Goal: Transaction & Acquisition: Book appointment/travel/reservation

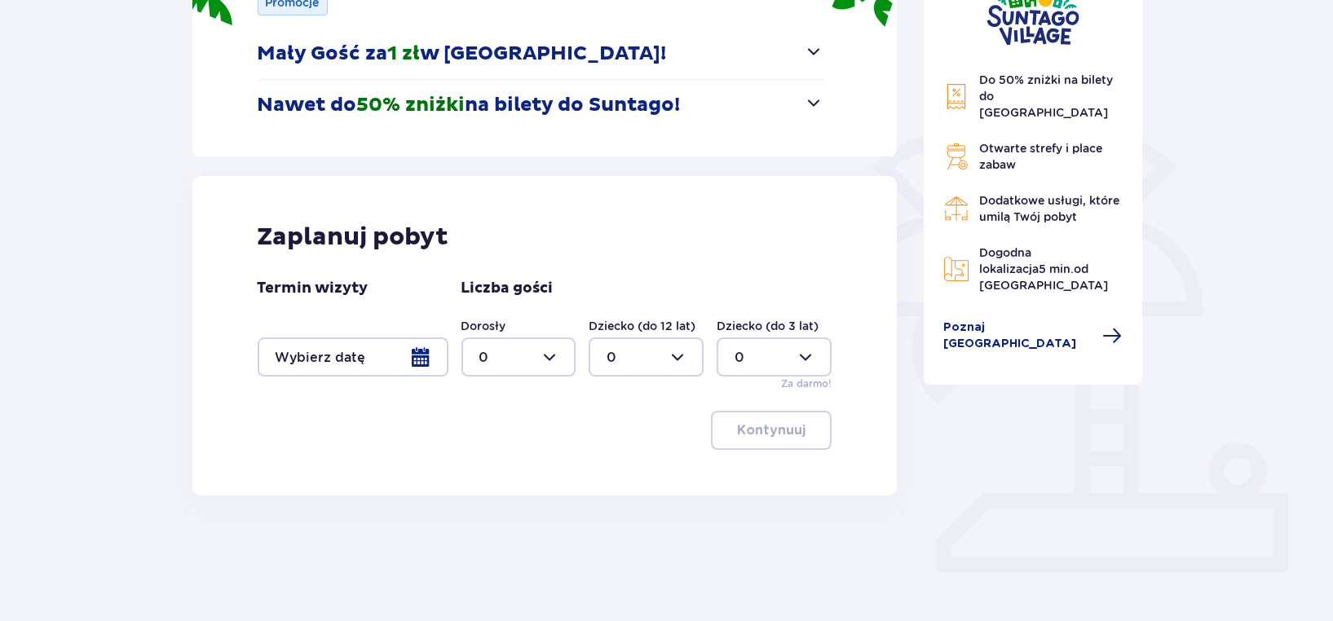
scroll to position [284, 0]
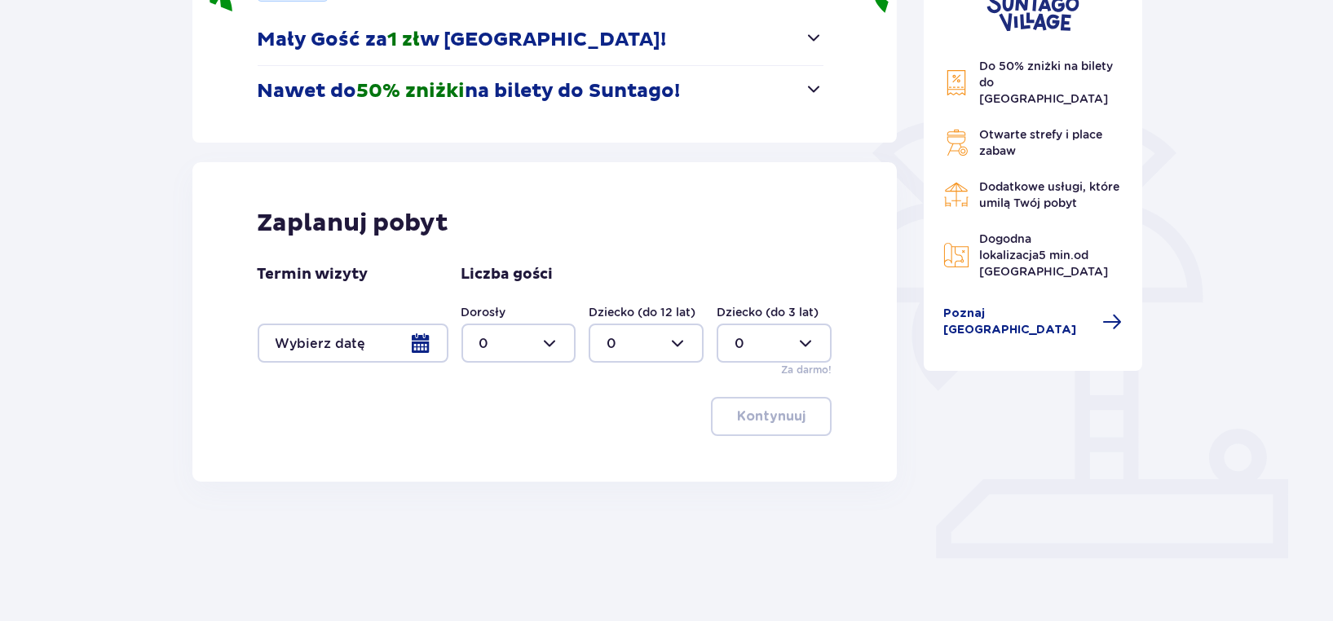
click at [415, 342] on div at bounding box center [353, 343] width 191 height 39
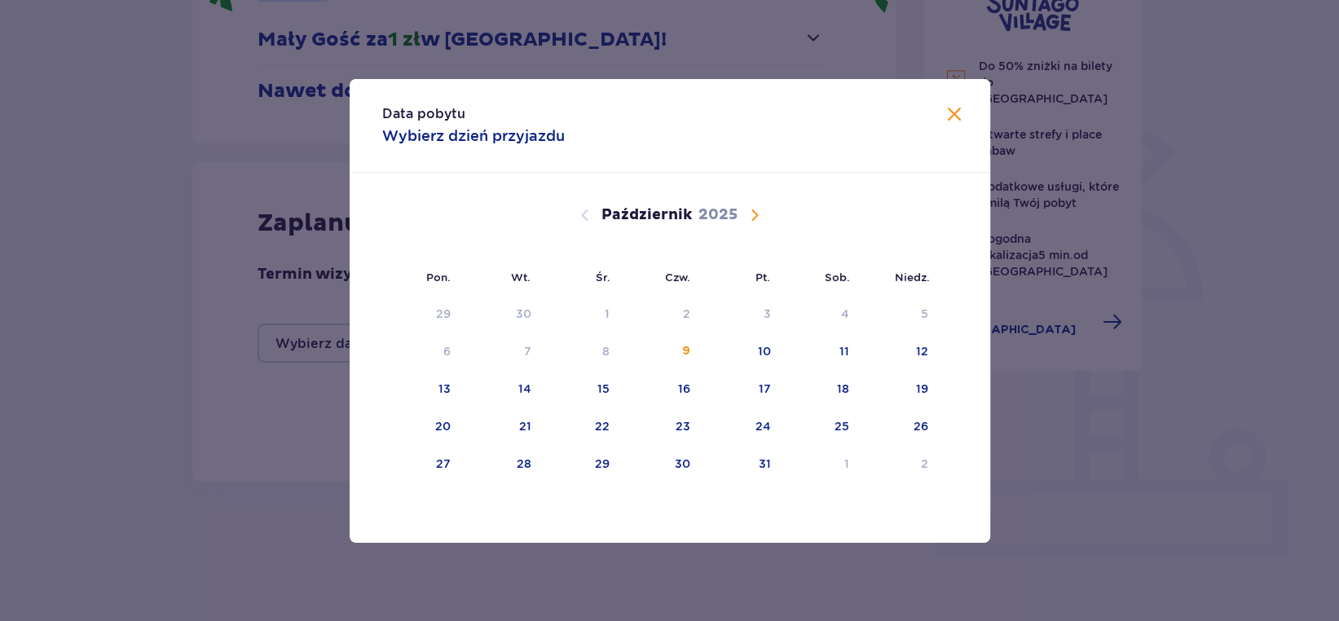
click at [748, 223] on span "Następny miesiąc" at bounding box center [755, 215] width 20 height 20
click at [771, 388] on div "14" at bounding box center [740, 390] width 79 height 36
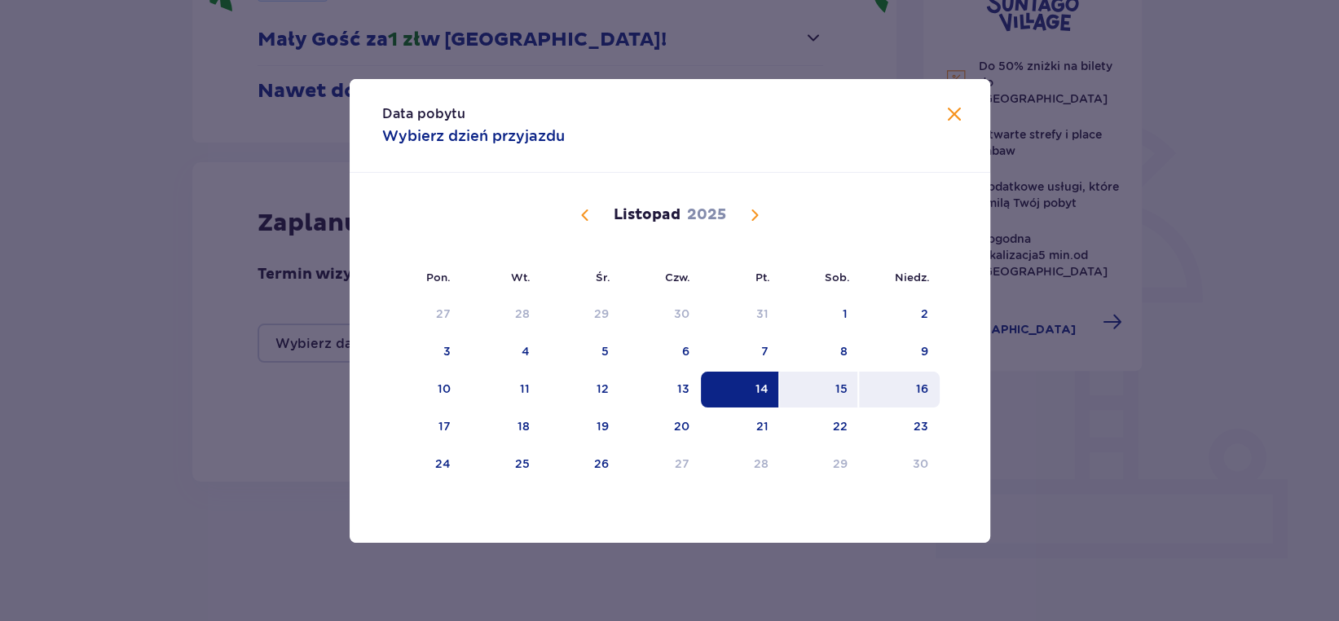
click at [929, 372] on div "16" at bounding box center [899, 390] width 81 height 36
type input "14.11.25 - 16.11.25"
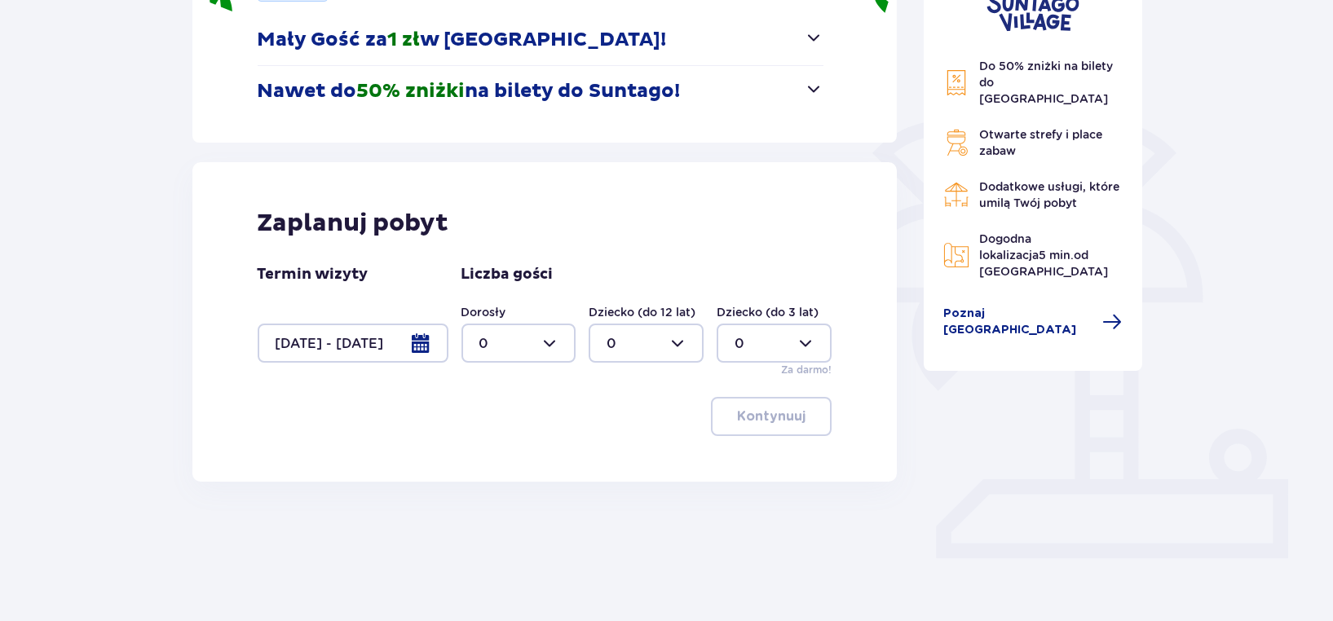
click at [522, 342] on div at bounding box center [518, 343] width 115 height 39
click at [490, 452] on div "2" at bounding box center [518, 461] width 79 height 18
type input "2"
click at [663, 341] on div at bounding box center [646, 343] width 115 height 39
click at [625, 461] on div "2" at bounding box center [645, 461] width 79 height 18
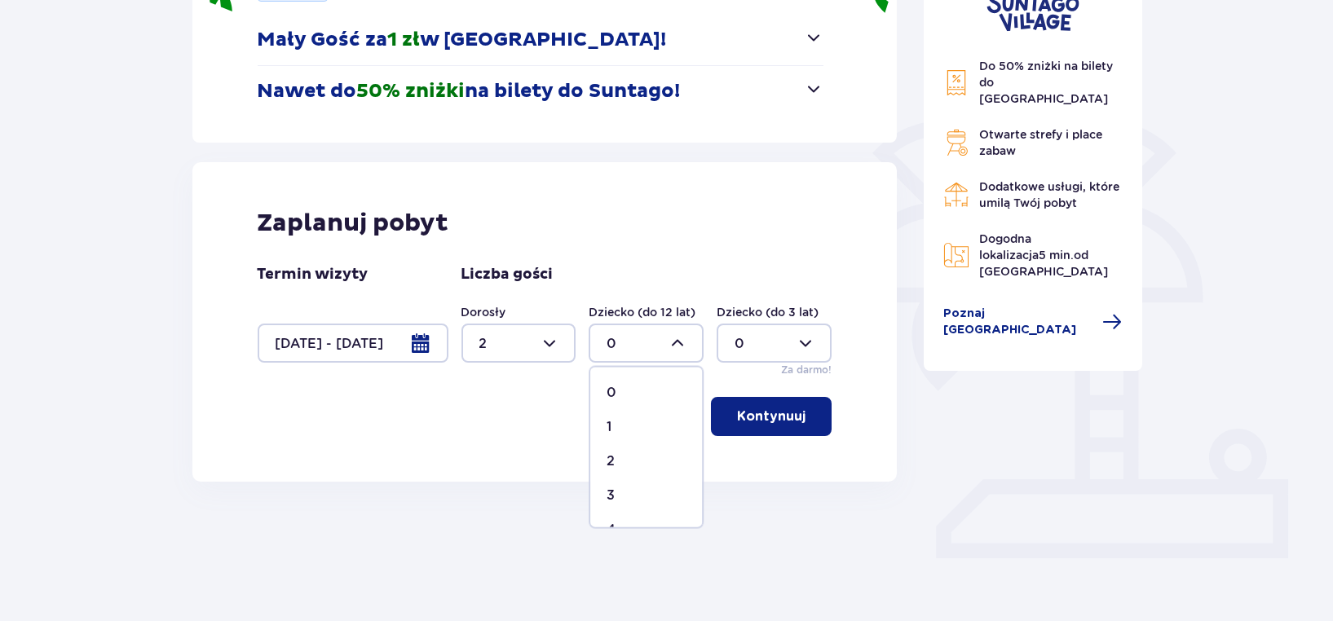
type input "2"
click at [778, 411] on p "Kontynuuj" at bounding box center [771, 417] width 68 height 18
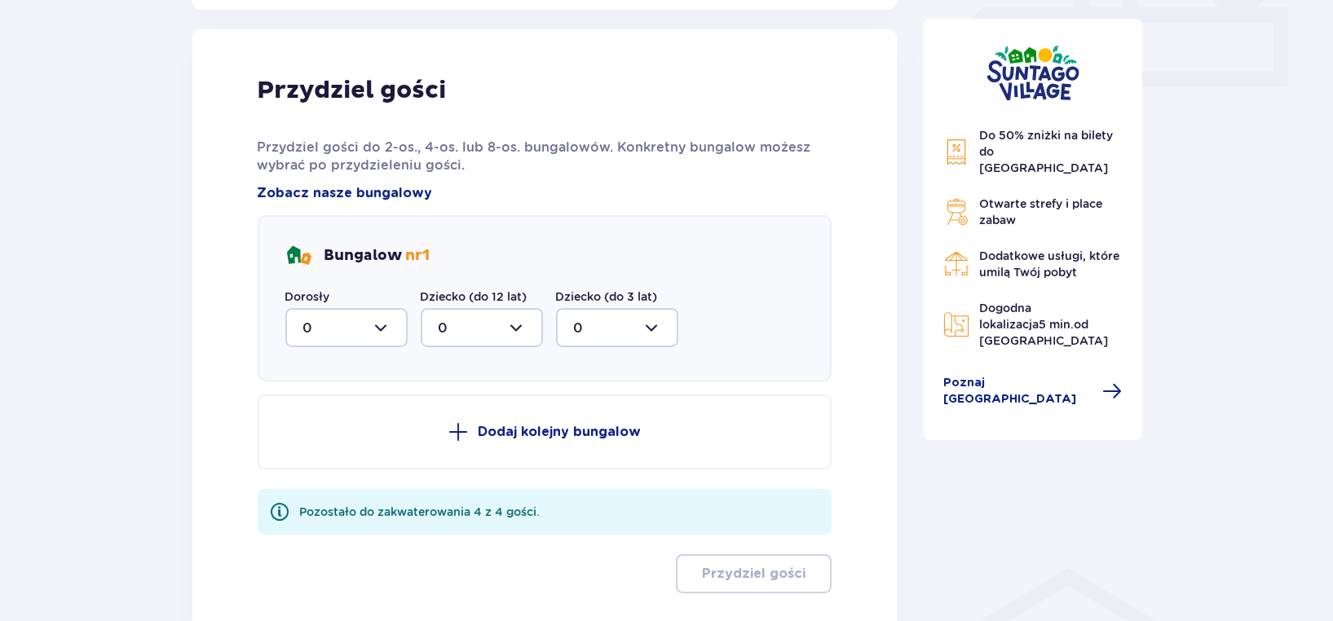
scroll to position [765, 0]
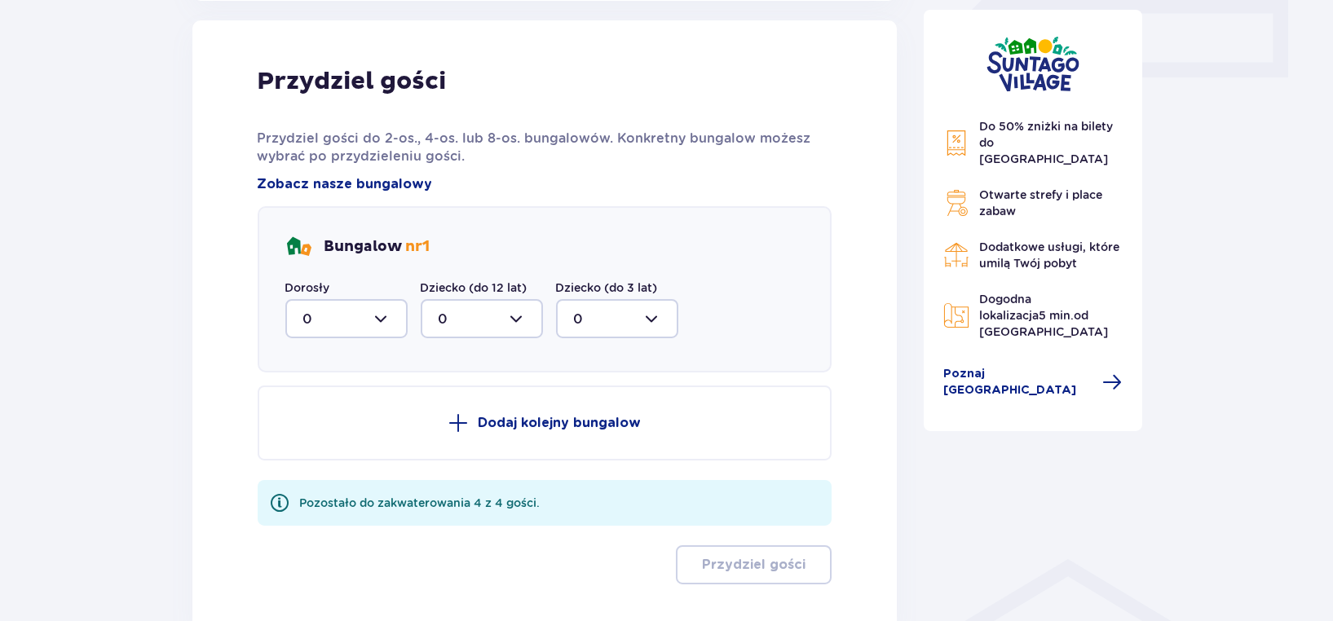
click at [403, 323] on div at bounding box center [346, 318] width 122 height 39
click at [340, 420] on span "2" at bounding box center [346, 437] width 119 height 34
type input "2"
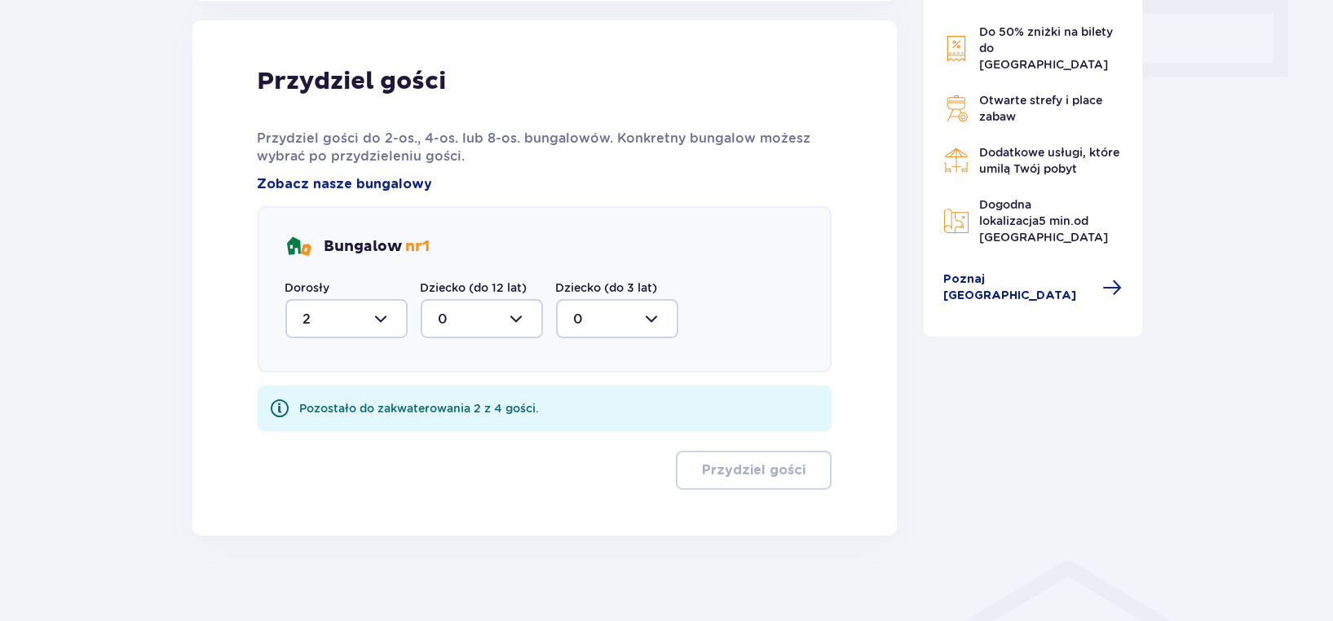
click at [478, 311] on div at bounding box center [482, 318] width 122 height 39
click at [456, 433] on div "2" at bounding box center [482, 437] width 86 height 18
type input "2"
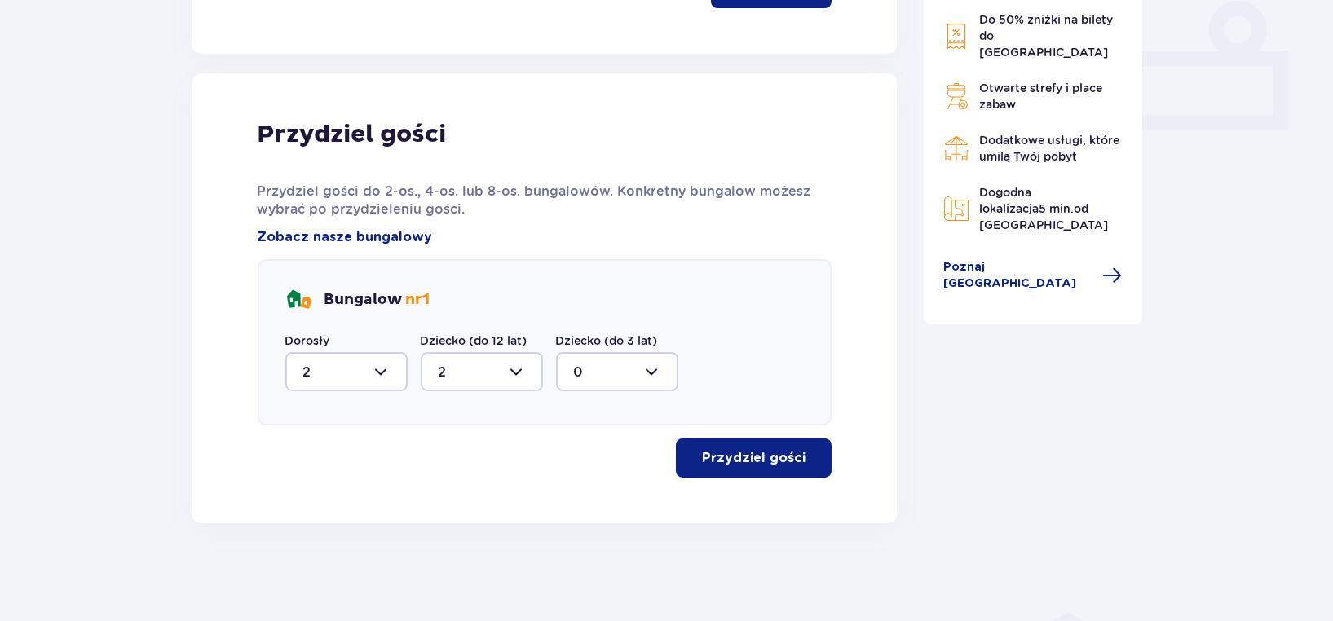
scroll to position [710, 0]
click at [752, 451] on p "Przydziel gości" at bounding box center [754, 460] width 104 height 18
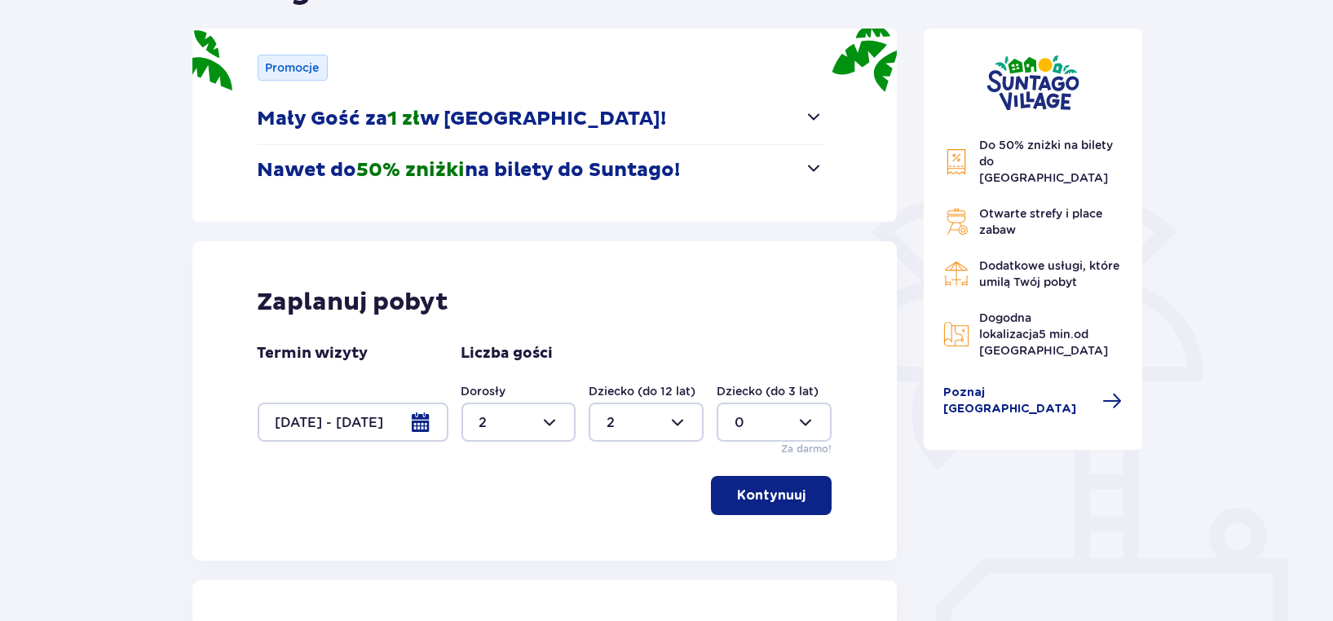
scroll to position [0, 0]
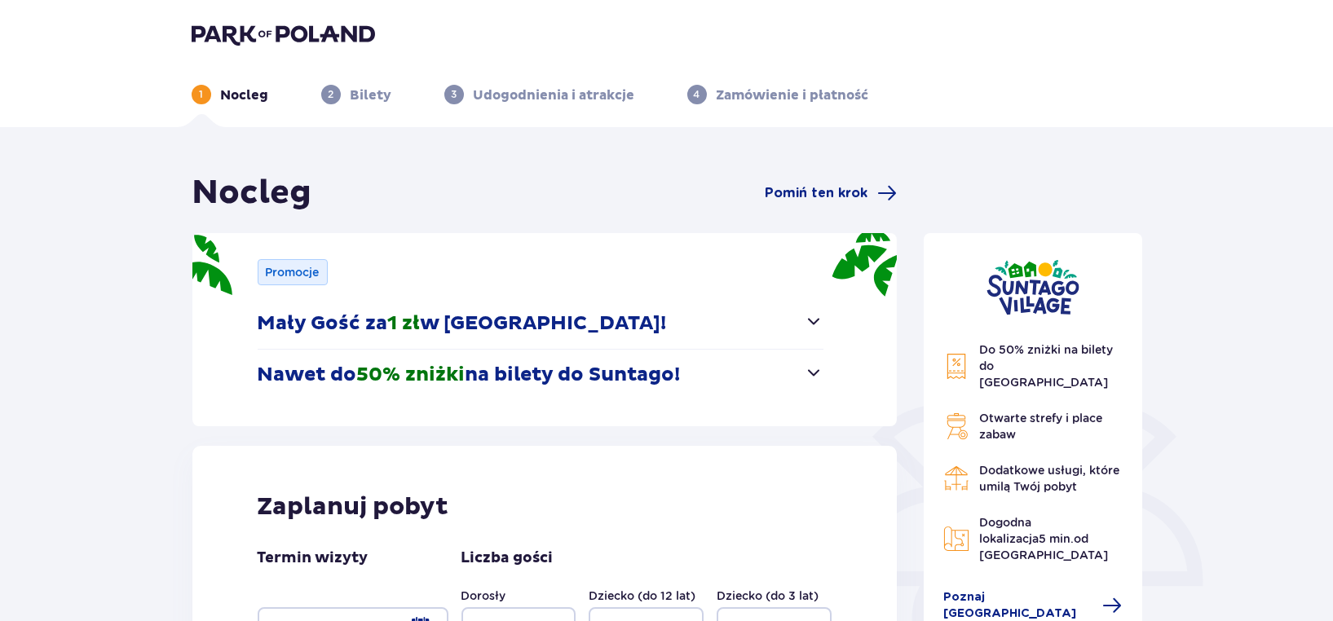
click at [214, 25] on img at bounding box center [283, 34] width 183 height 23
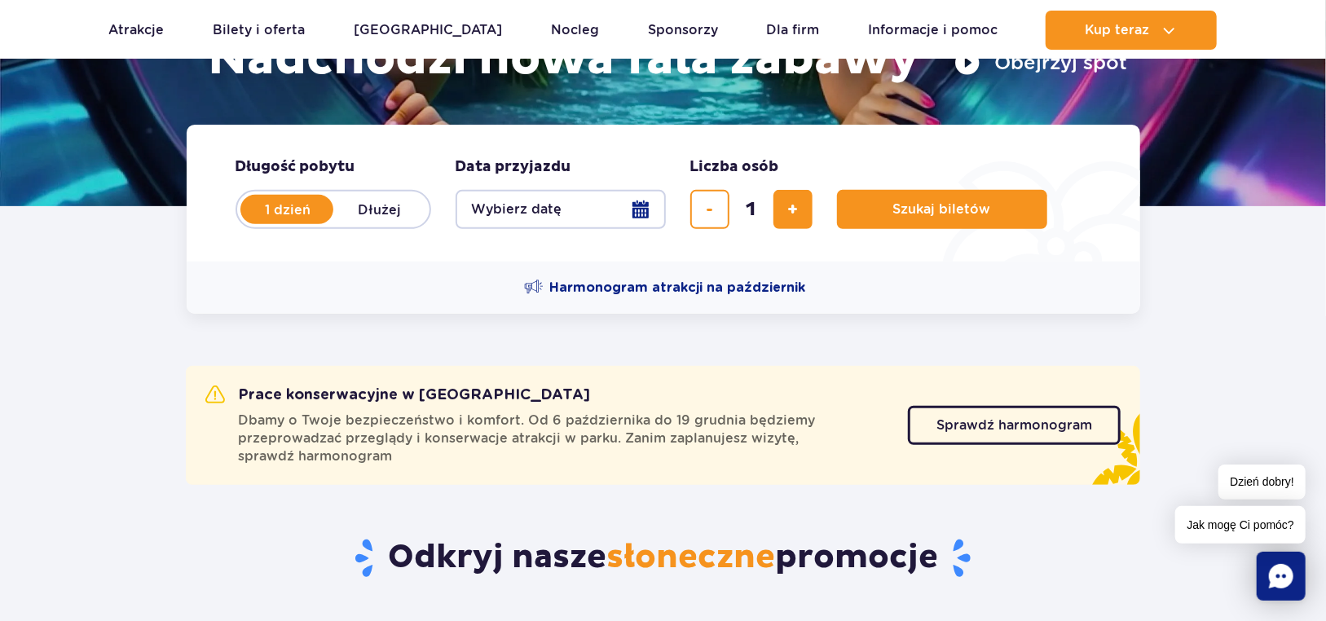
scroll to position [245, 0]
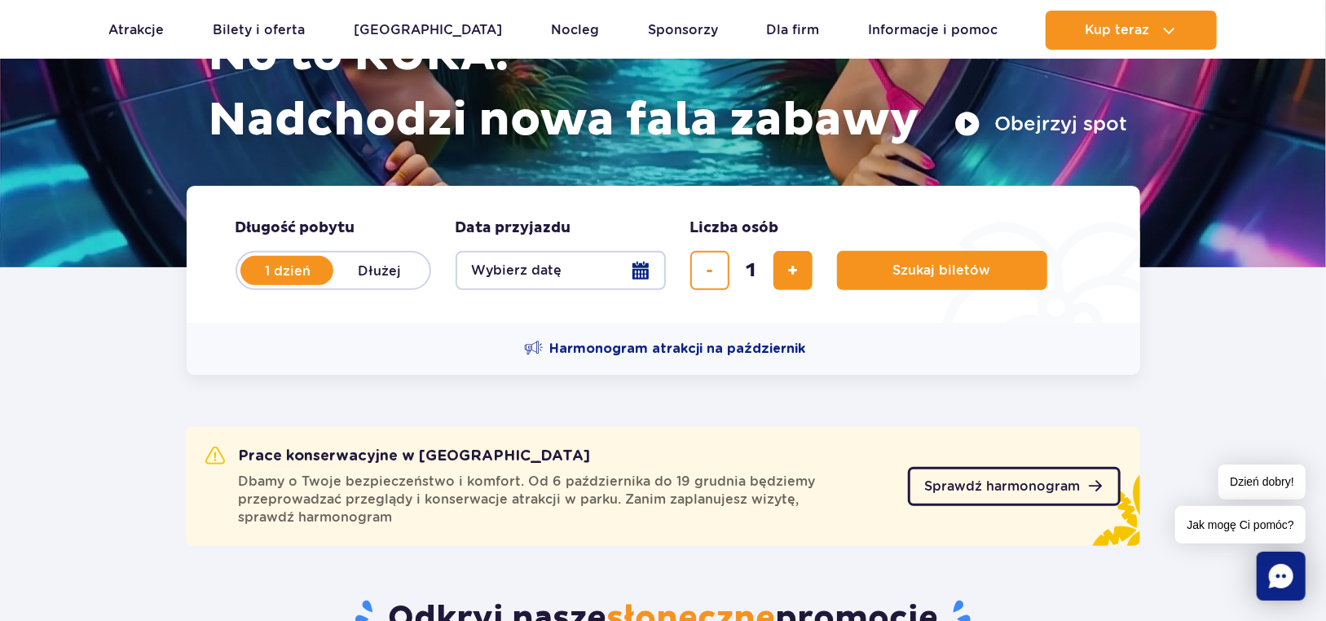
click at [953, 496] on link "Sprawdź harmonogram" at bounding box center [1014, 486] width 213 height 39
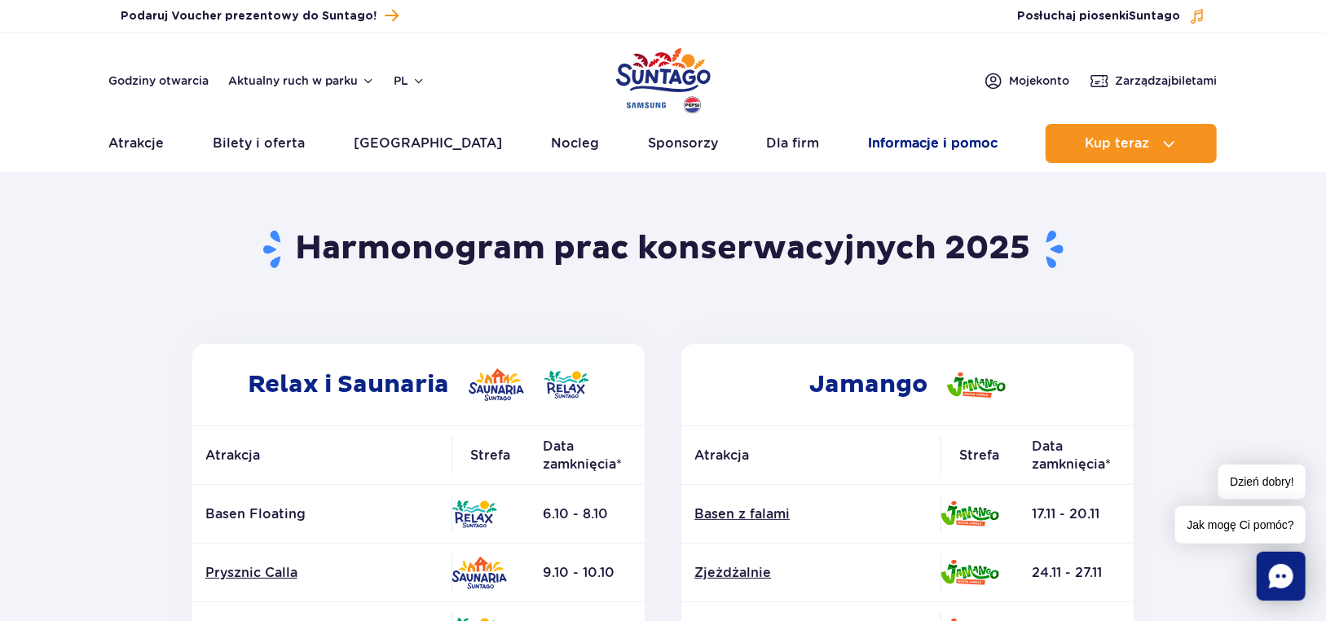
click at [941, 145] on link "Informacje i pomoc" at bounding box center [933, 143] width 130 height 39
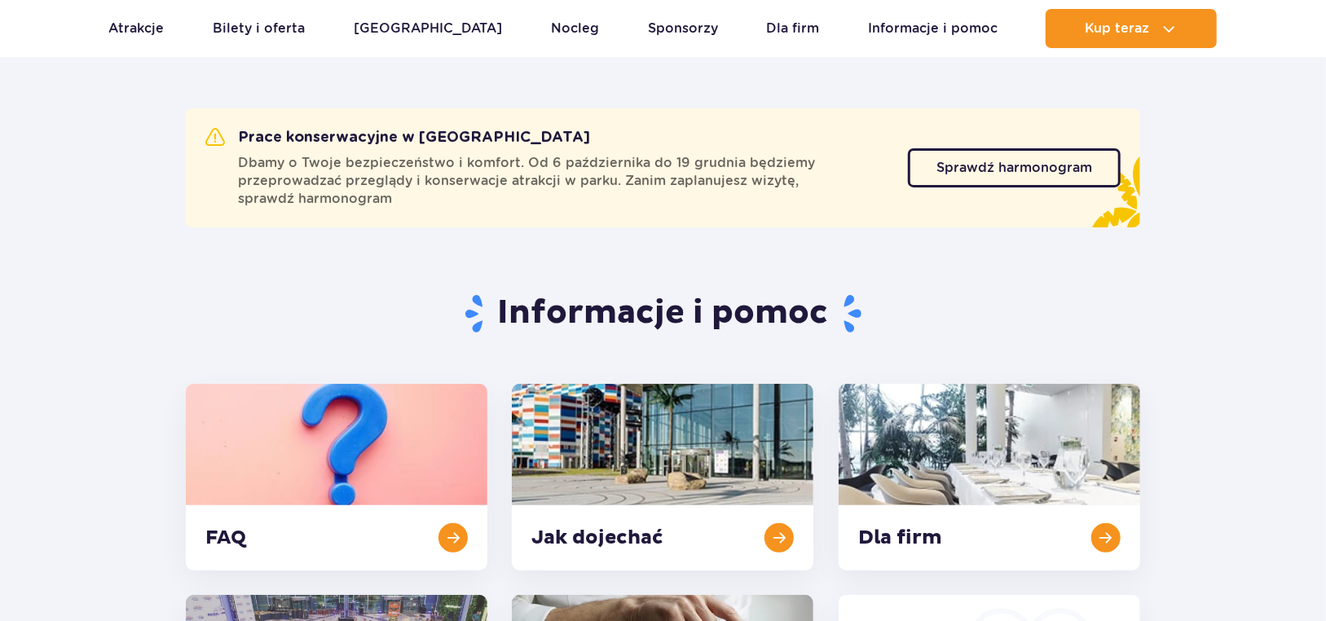
scroll to position [326, 0]
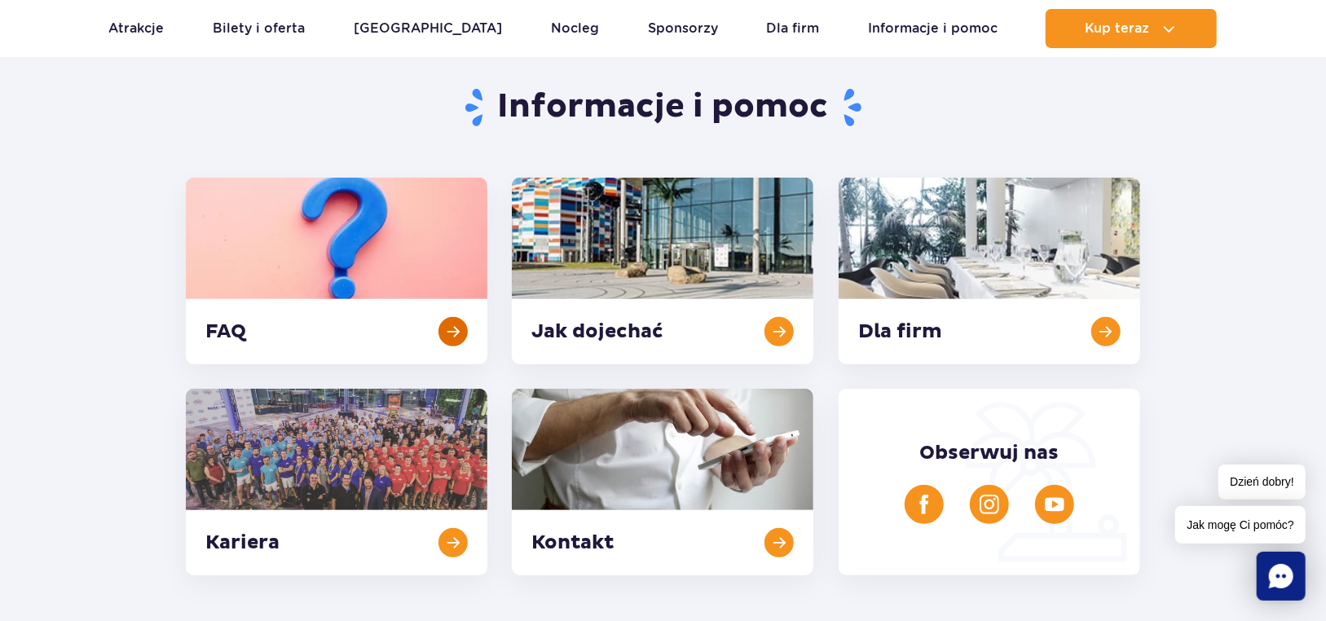
click at [366, 248] on link at bounding box center [337, 271] width 302 height 187
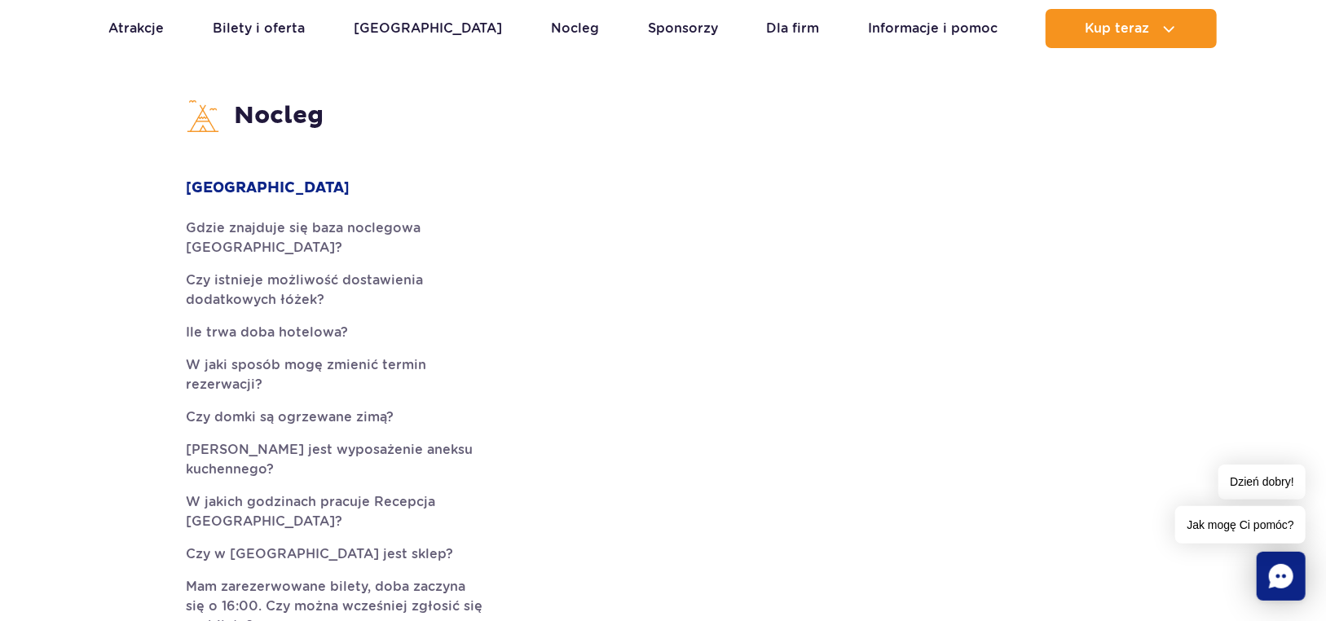
scroll to position [4076, 0]
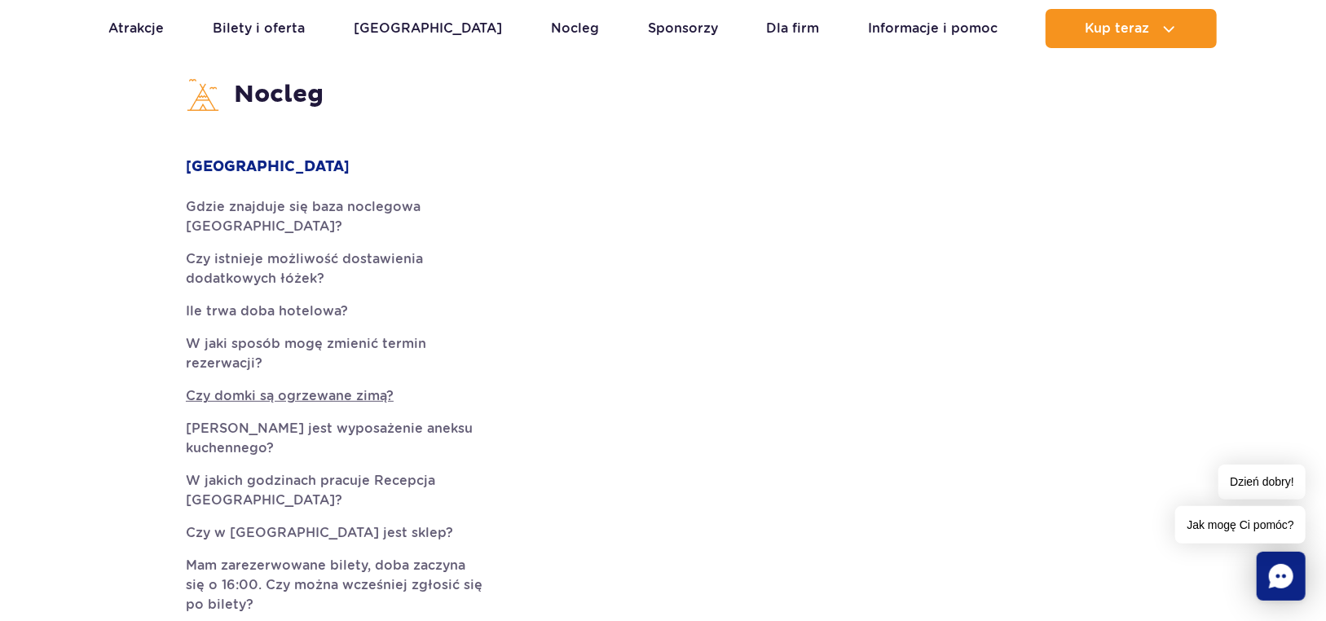
click at [386, 386] on link "Czy domki są ogrzewane zimą?" at bounding box center [337, 396] width 302 height 20
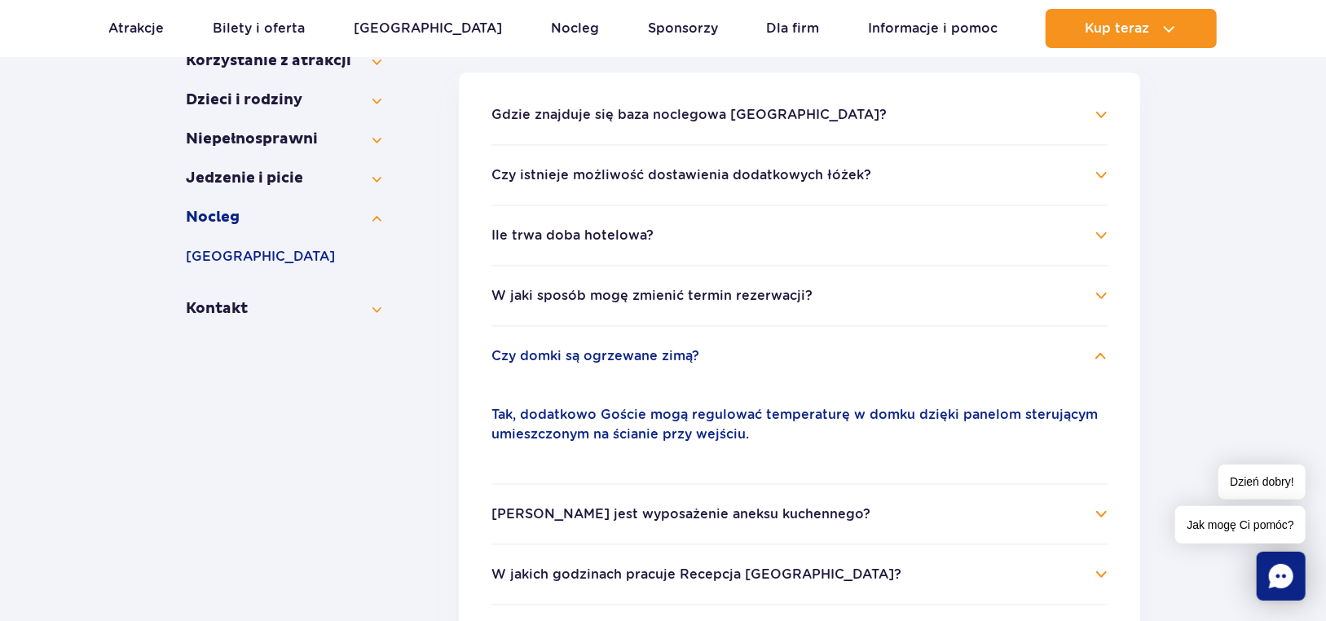
scroll to position [360, 0]
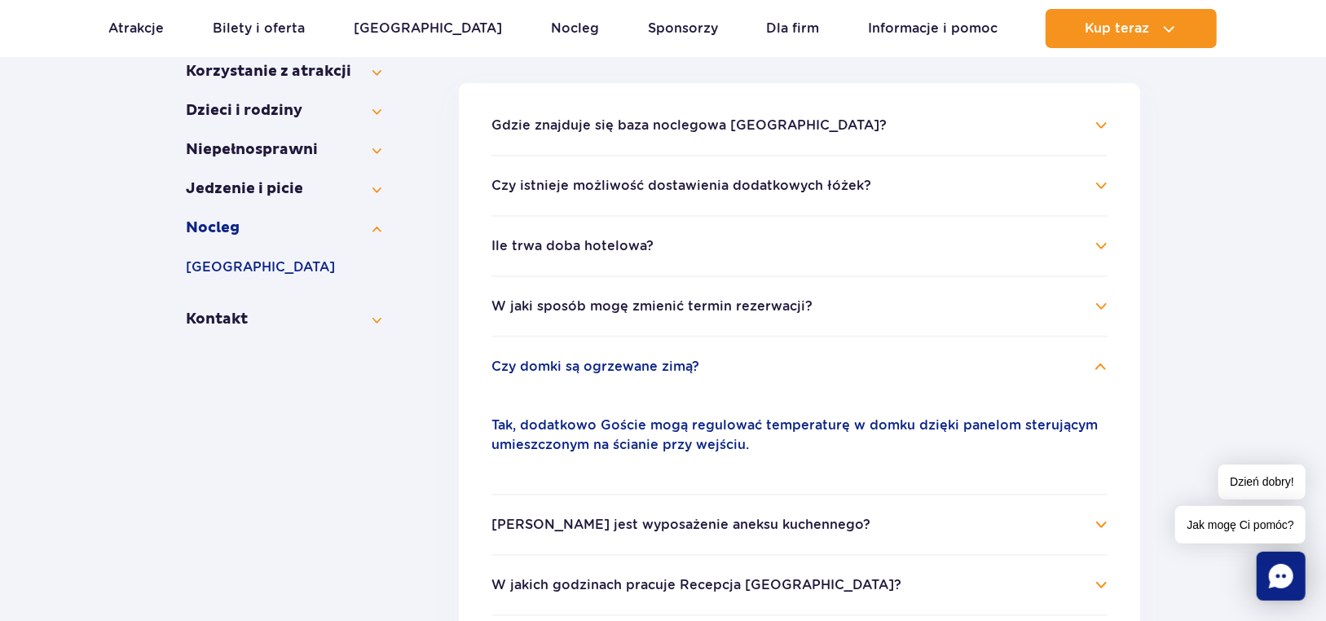
click at [692, 143] on li "Gdzie znajduje się baza noclegowa Suntago Village? Suntago Village znajduje się…" at bounding box center [800, 135] width 616 height 39
click at [692, 126] on button "Gdzie znajduje się baza noclegowa Suntago Village?" at bounding box center [689, 125] width 395 height 15
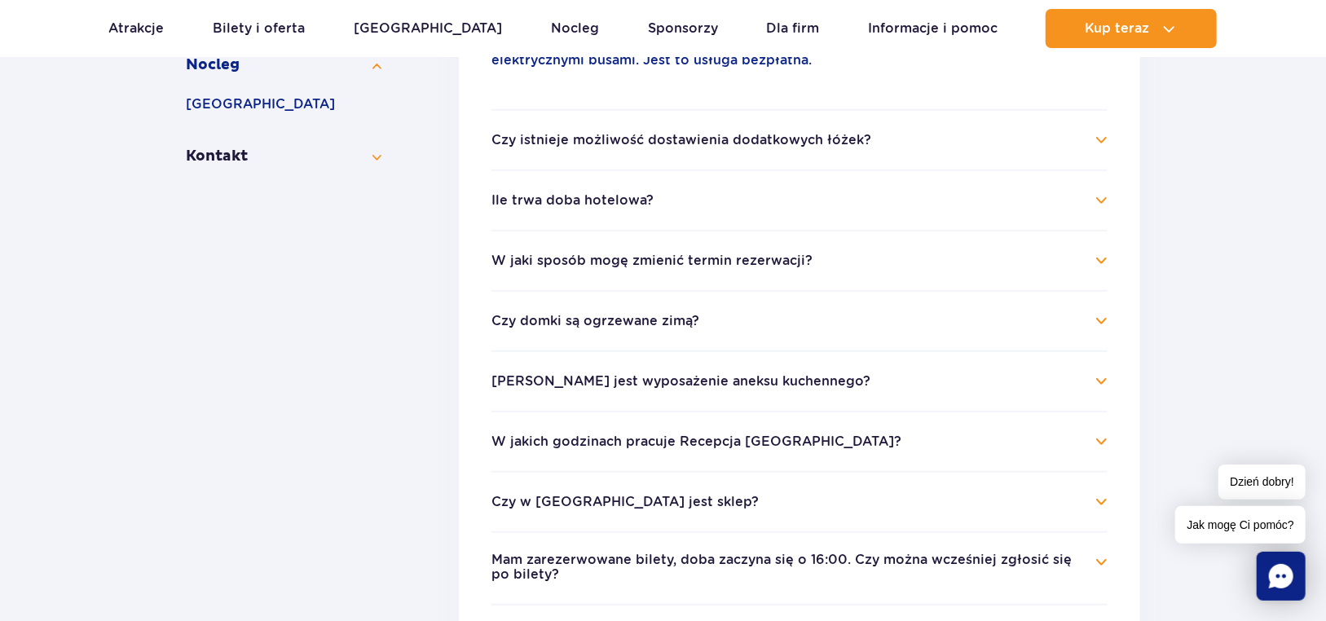
scroll to position [605, 0]
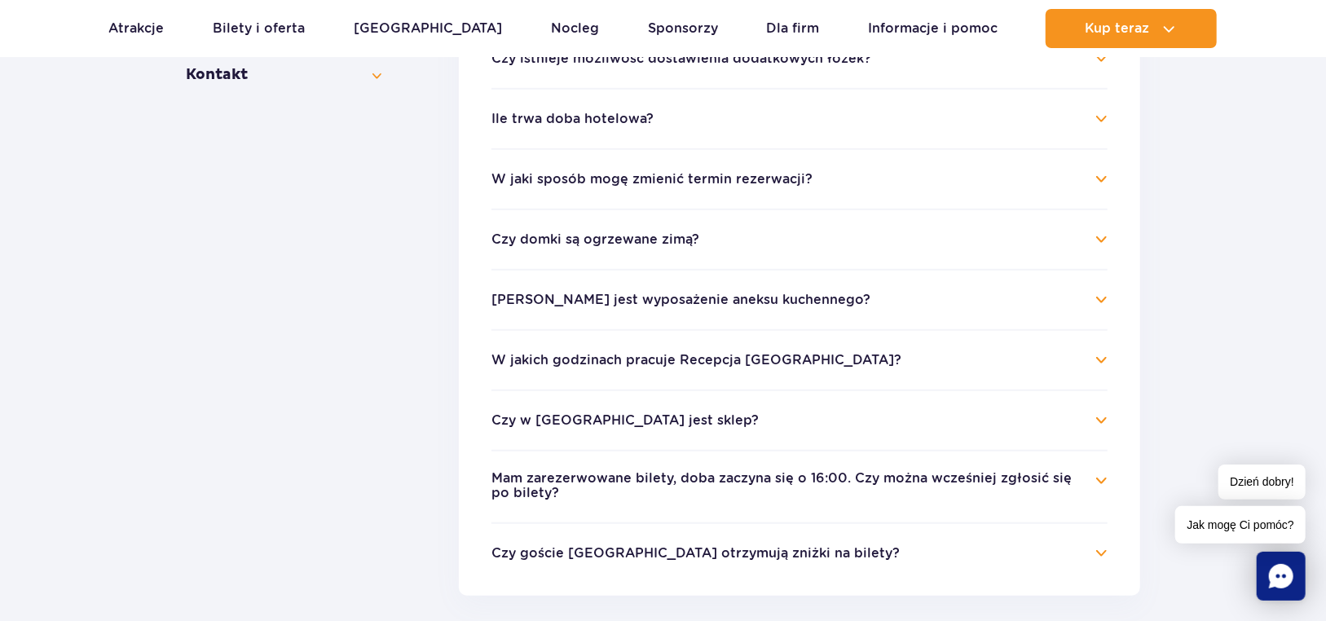
click at [706, 313] on li "Jakie jest wyposażenie aneksu kuchennego? Każdy bungalow ma w pełni wyposażony …" at bounding box center [800, 299] width 616 height 60
click at [713, 303] on button "Jakie jest wyposażenie aneksu kuchennego?" at bounding box center [681, 300] width 379 height 15
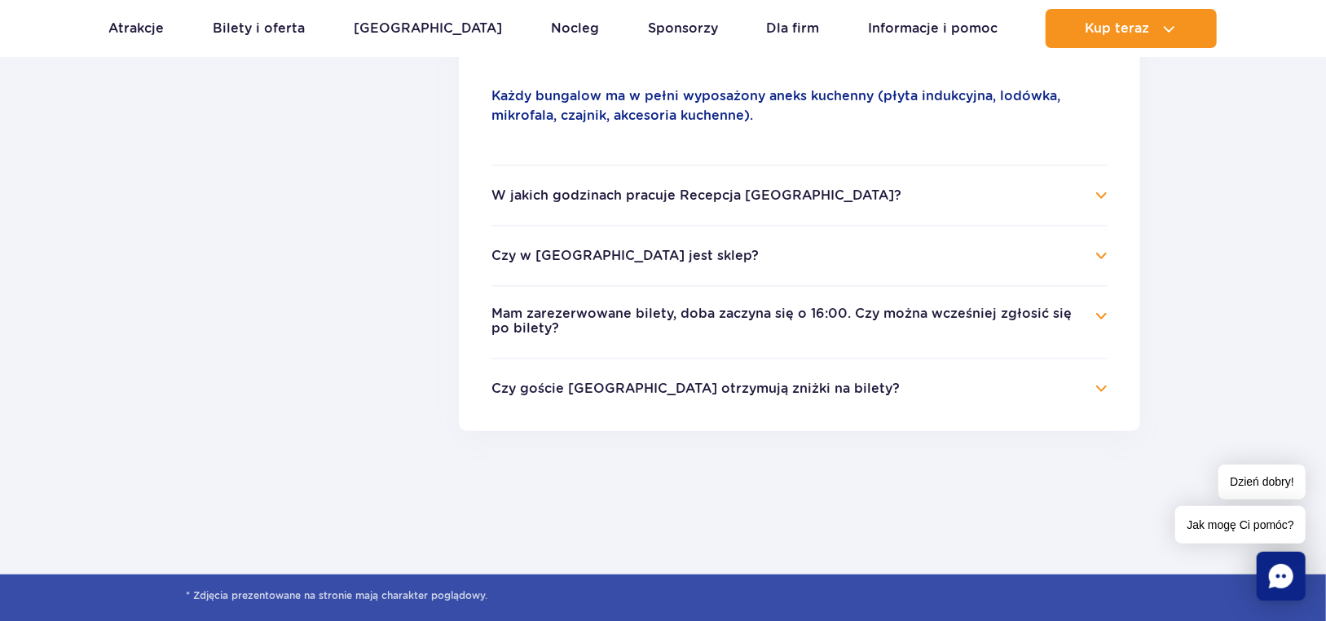
scroll to position [849, 0]
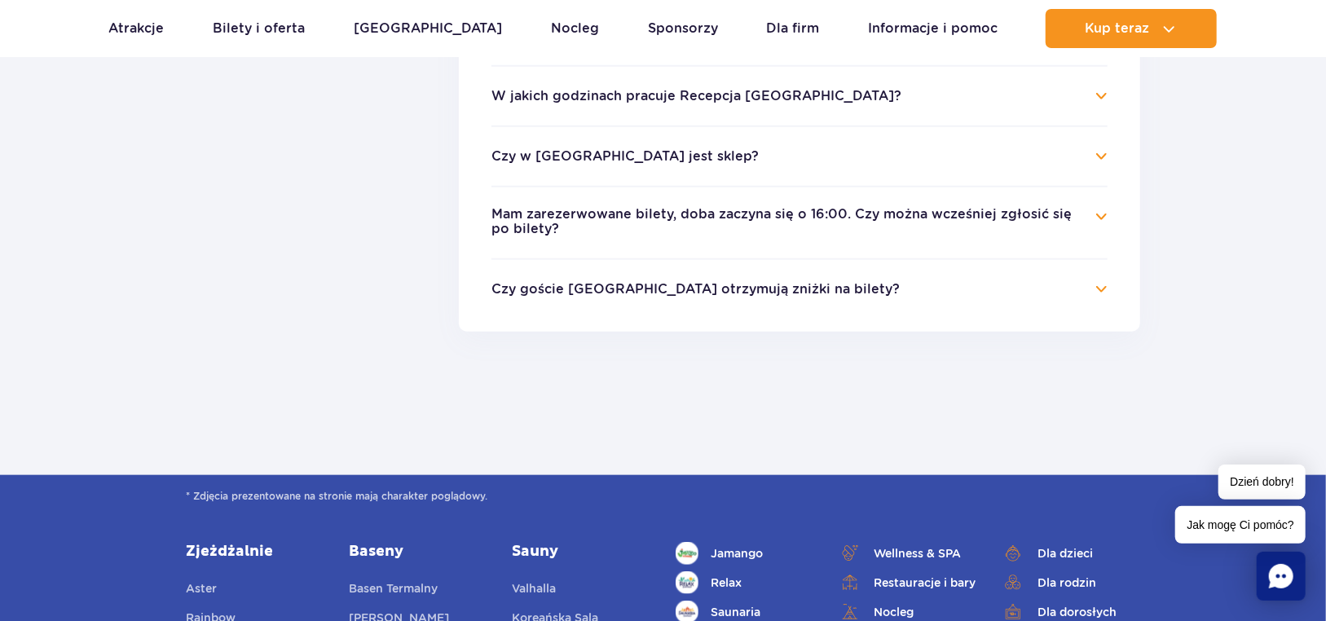
click at [884, 227] on button "Mam zarezerwowane bilety, doba zaczyna się o 16:00. Czy można wcześniej zgłosić…" at bounding box center [788, 222] width 592 height 30
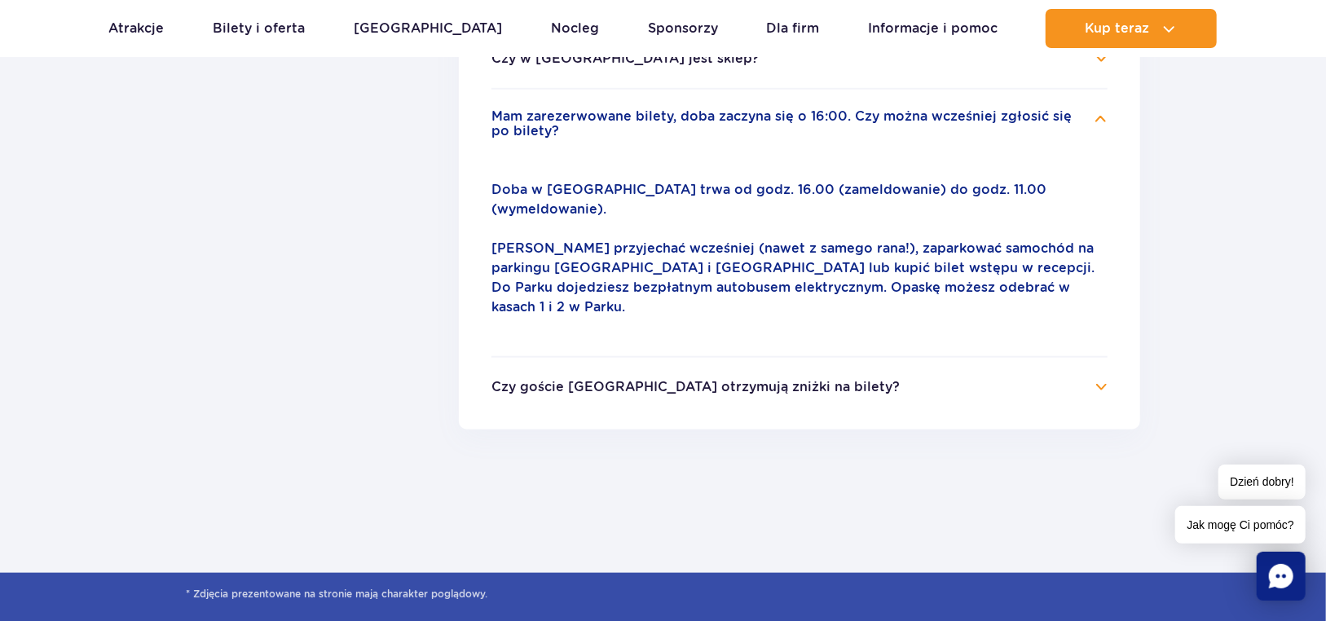
click at [877, 377] on h4 "Czy goście Suntago Village otrzymują zniżki na bilety?" at bounding box center [800, 387] width 616 height 20
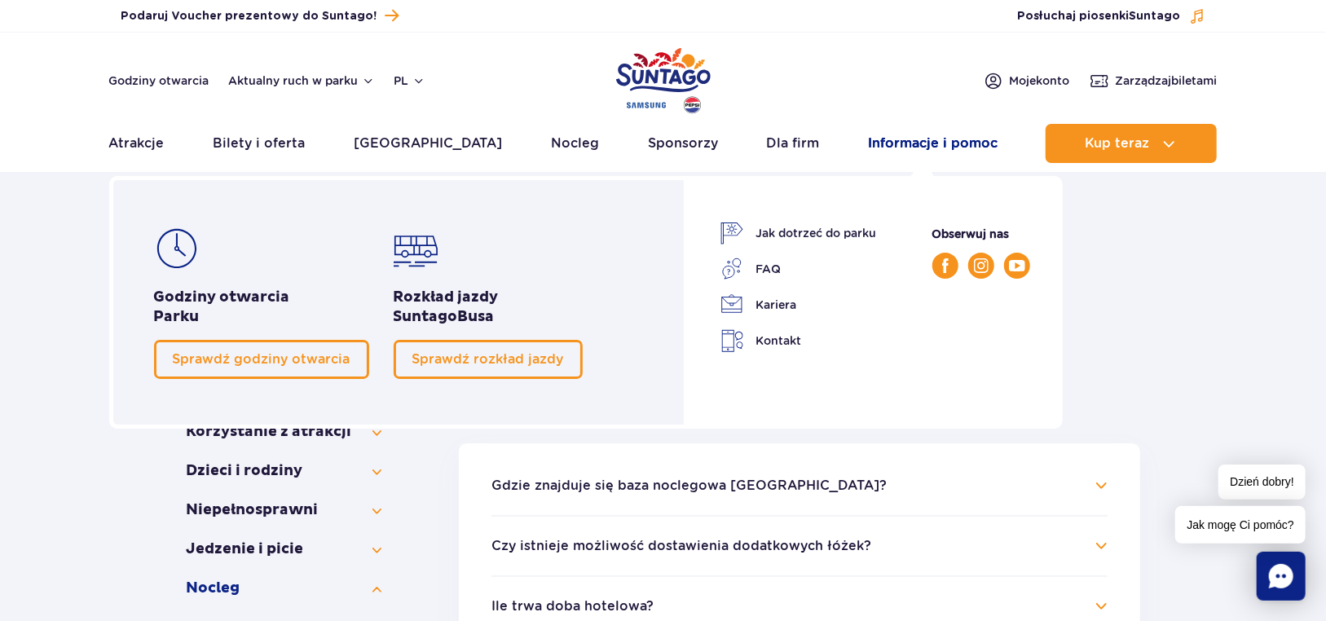
click at [923, 142] on link "Informacje i pomoc" at bounding box center [933, 143] width 130 height 39
